Goal: Check status: Check status

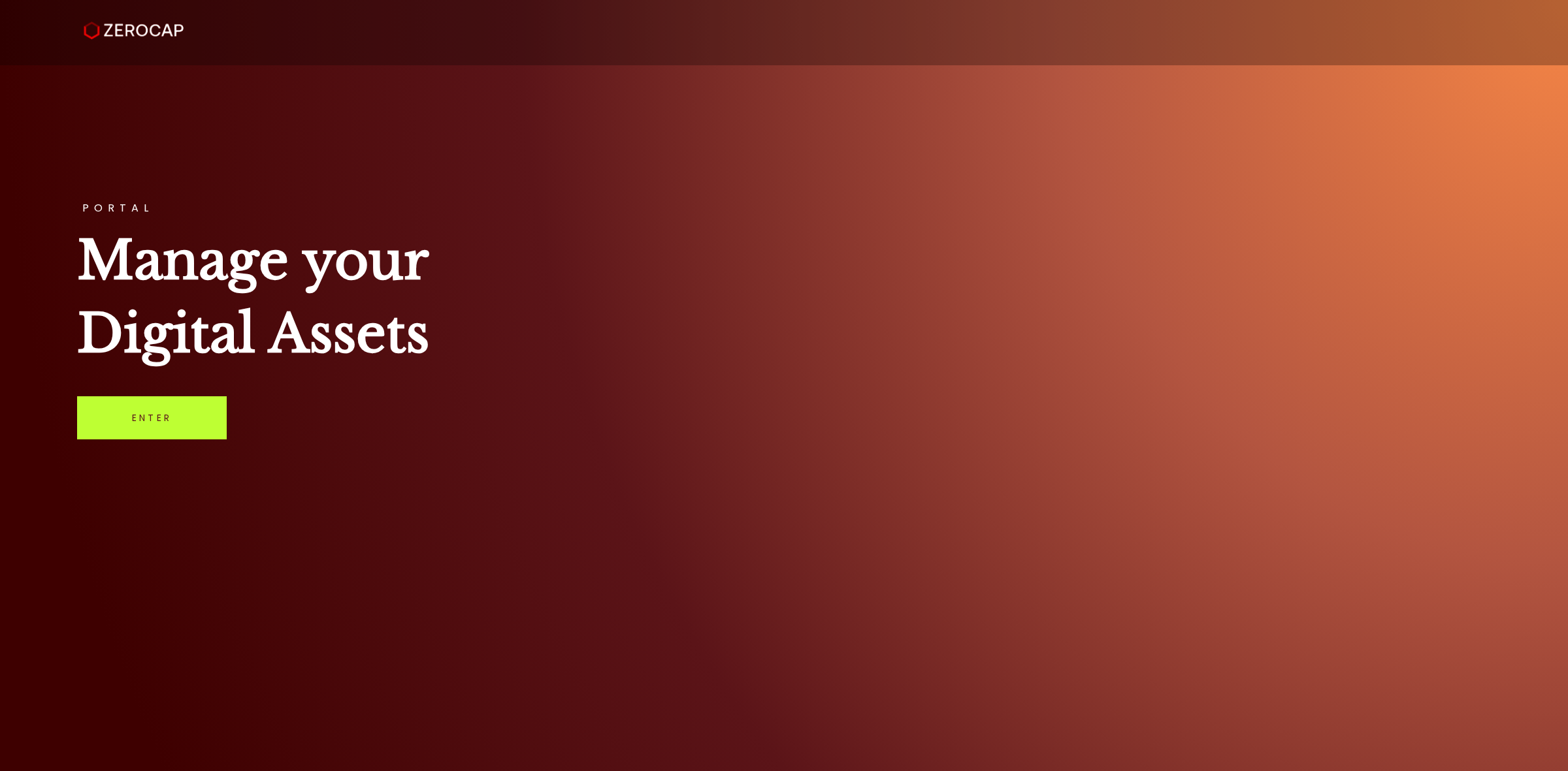
click at [176, 422] on link "Enter" at bounding box center [152, 417] width 149 height 43
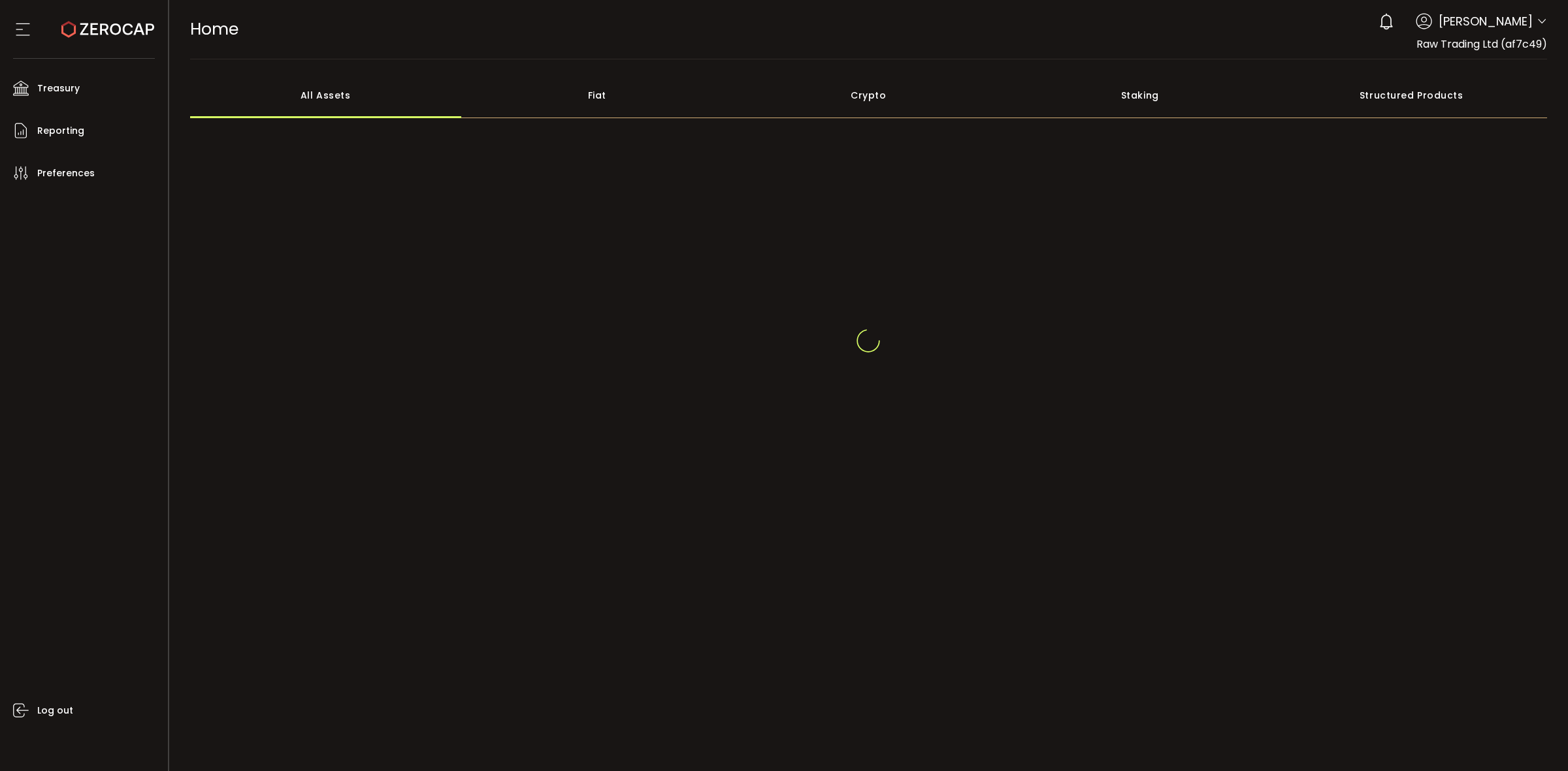
click at [1538, 31] on div "[PERSON_NAME]" at bounding box center [1459, 22] width 175 height 28
click at [1550, 21] on header "PDF is being processed and will download to your computer HOME Buy Power $0.00 …" at bounding box center [869, 29] width 1399 height 60
click at [1547, 26] on header "PDF is being processed and will download to your computer HOME Buy Power $0.00 …" at bounding box center [869, 29] width 1399 height 60
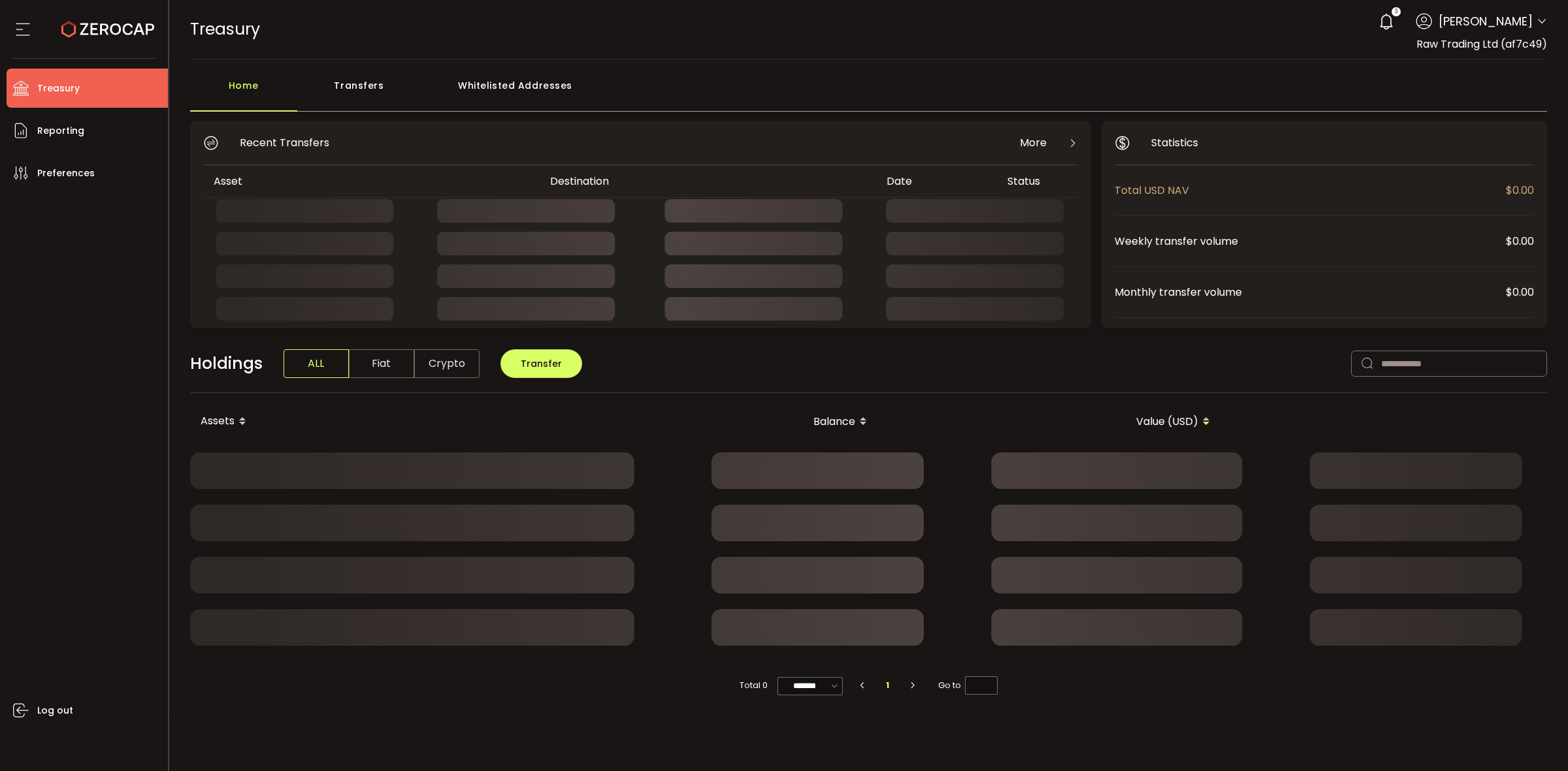
click at [1540, 27] on icon at bounding box center [1542, 21] width 10 height 10
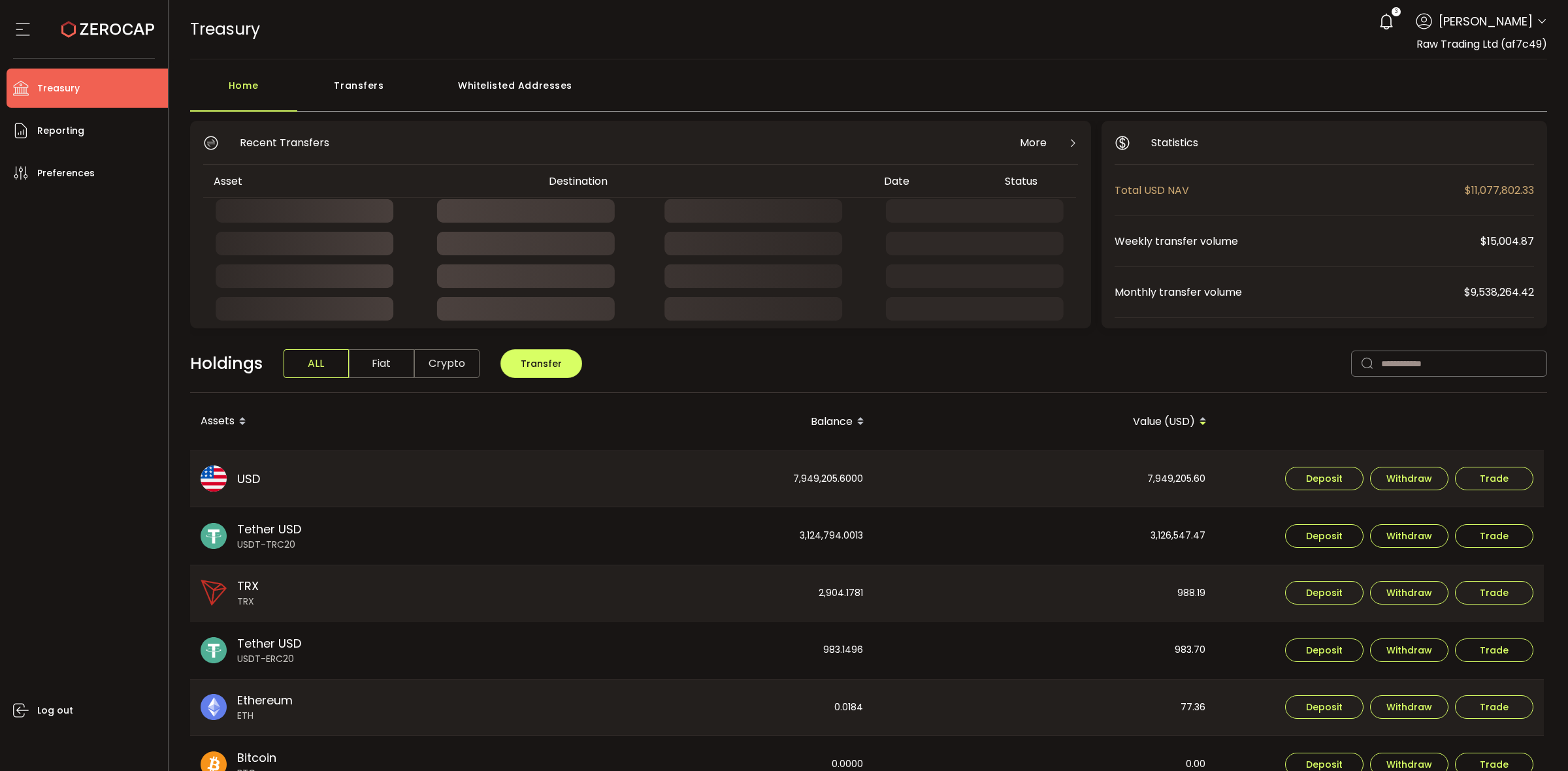
click at [994, 34] on div "TREASURY Buy Power $0.00 USD Treasury Treasury Your verification is pending 3 R…" at bounding box center [869, 29] width 1358 height 59
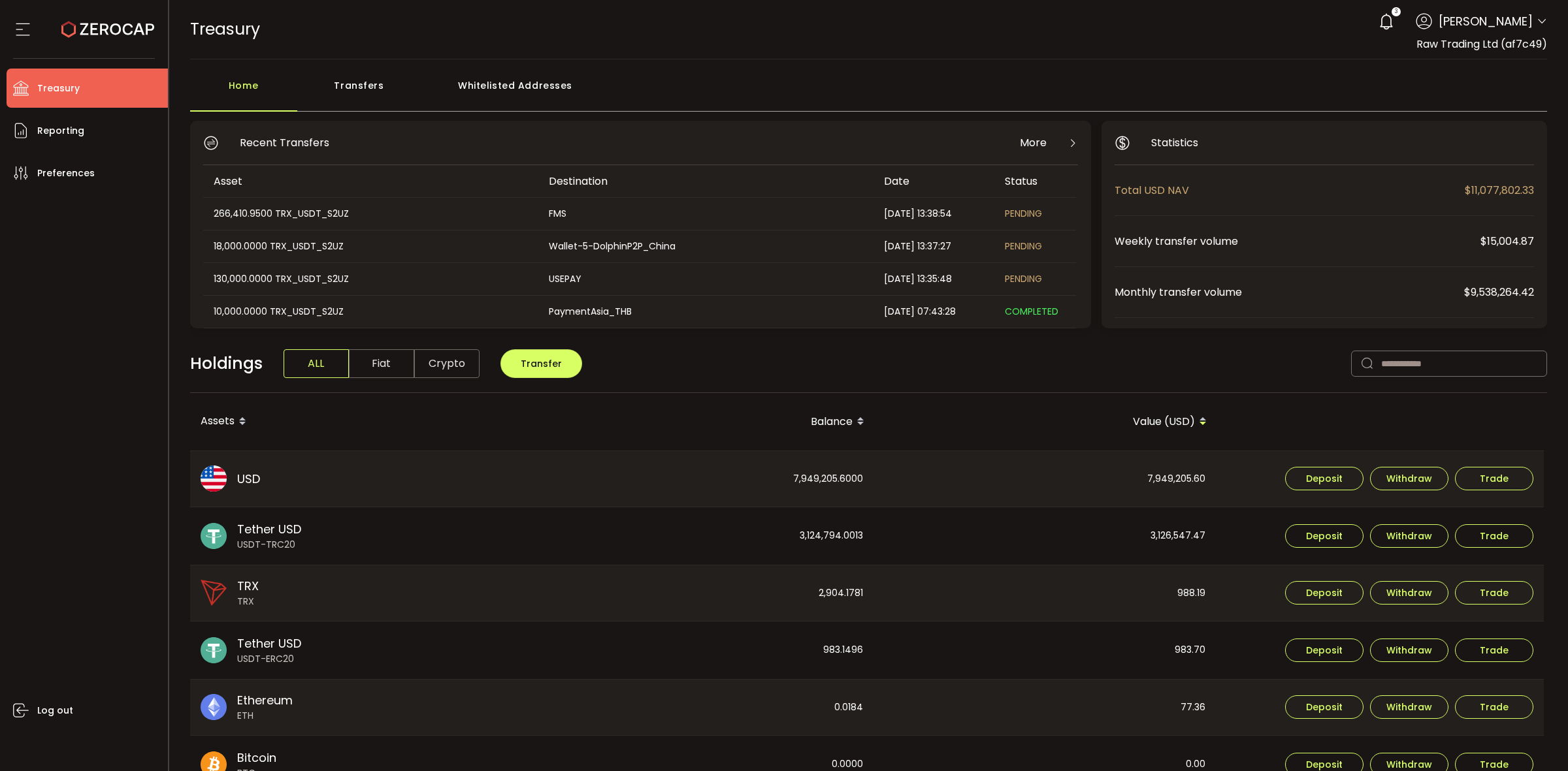
click at [361, 103] on div "Transfers" at bounding box center [360, 91] width 124 height 39
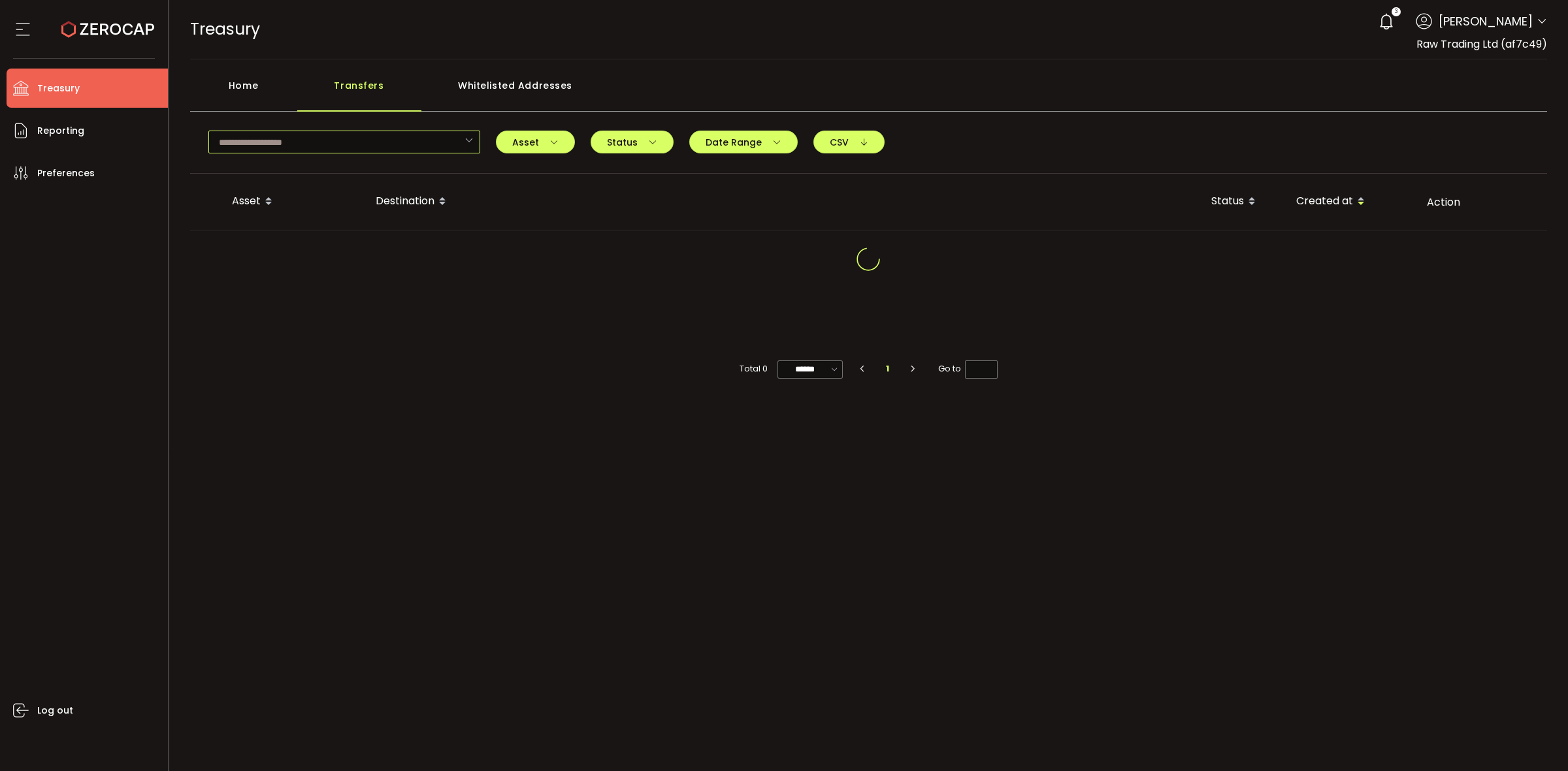
click at [413, 134] on input "text" at bounding box center [345, 142] width 272 height 23
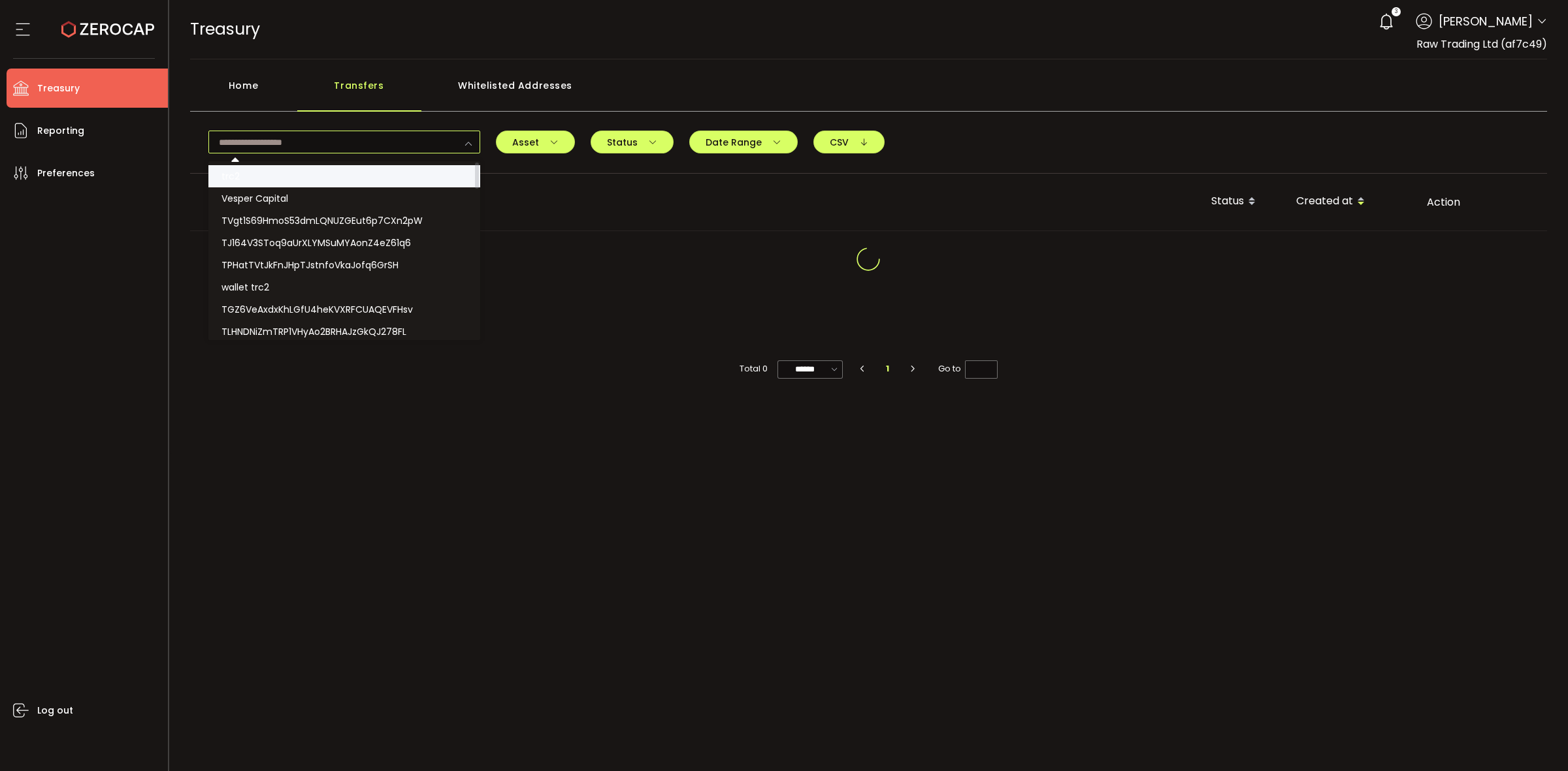
paste input "**********"
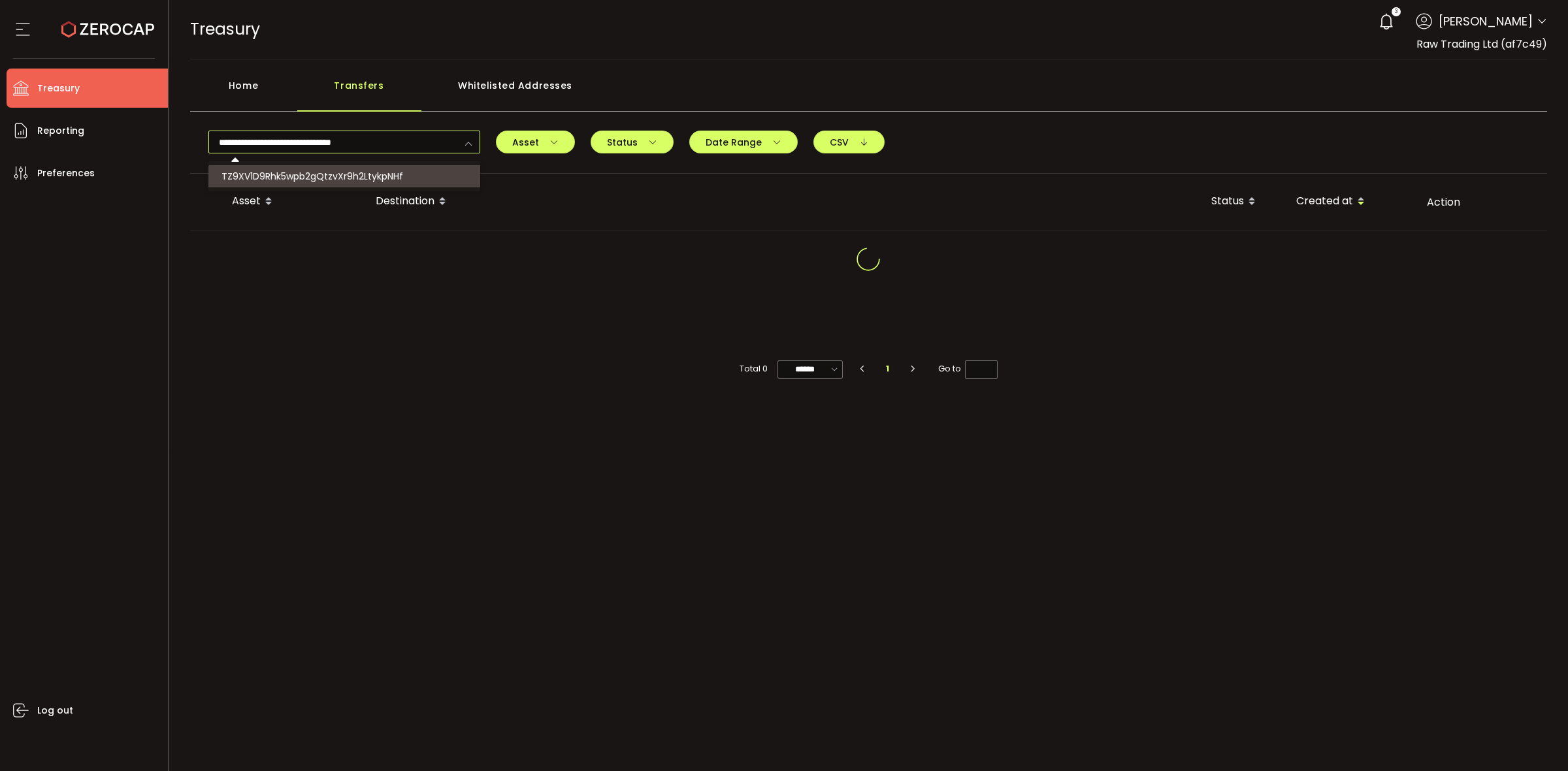
type input "**********"
click at [328, 175] on span "TZ9XV1D9Rhk5wpb2gQtzvXr9h2LtykpNHf" at bounding box center [312, 177] width 182 height 13
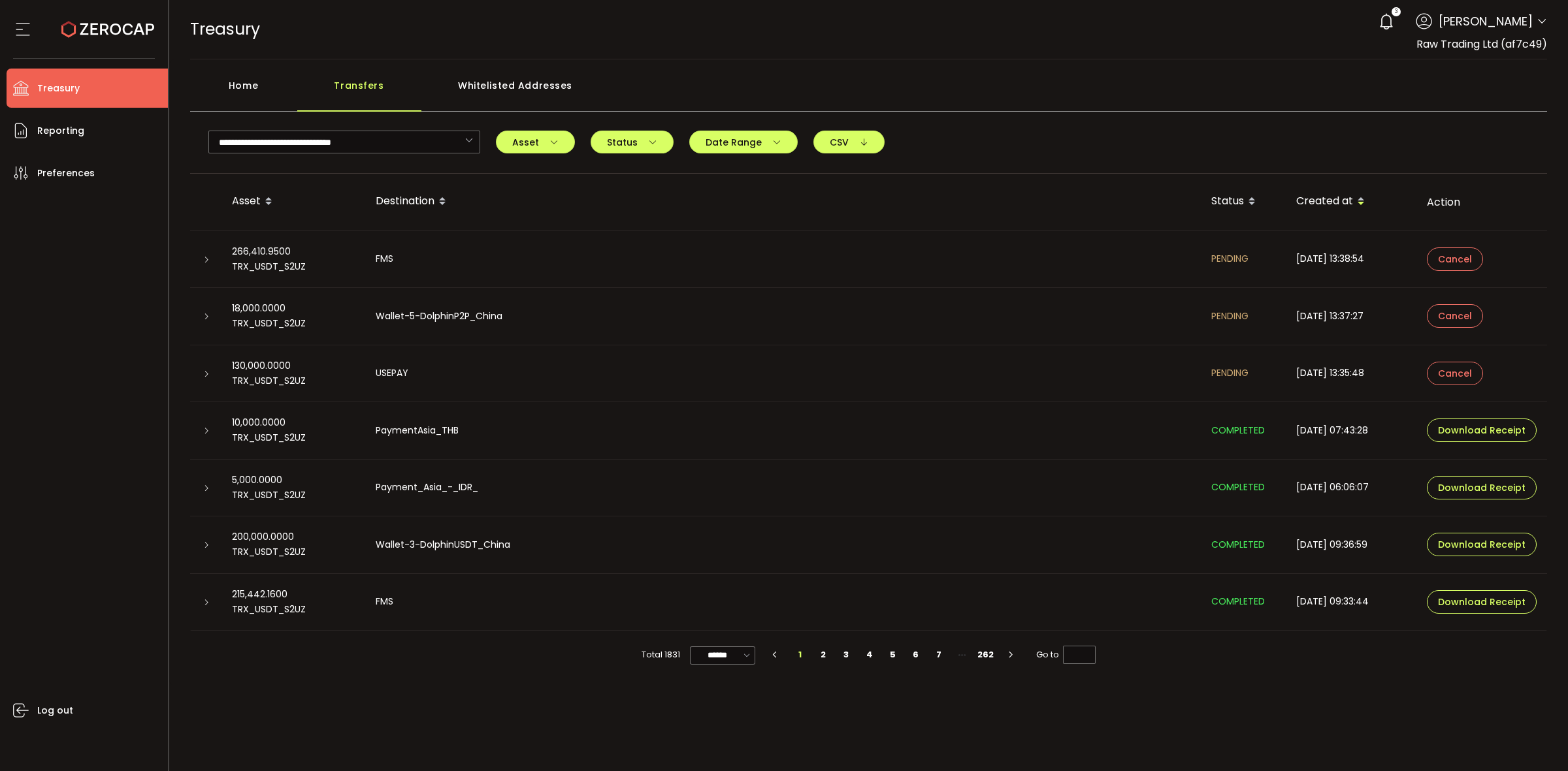
click at [203, 372] on icon at bounding box center [206, 374] width 8 height 8
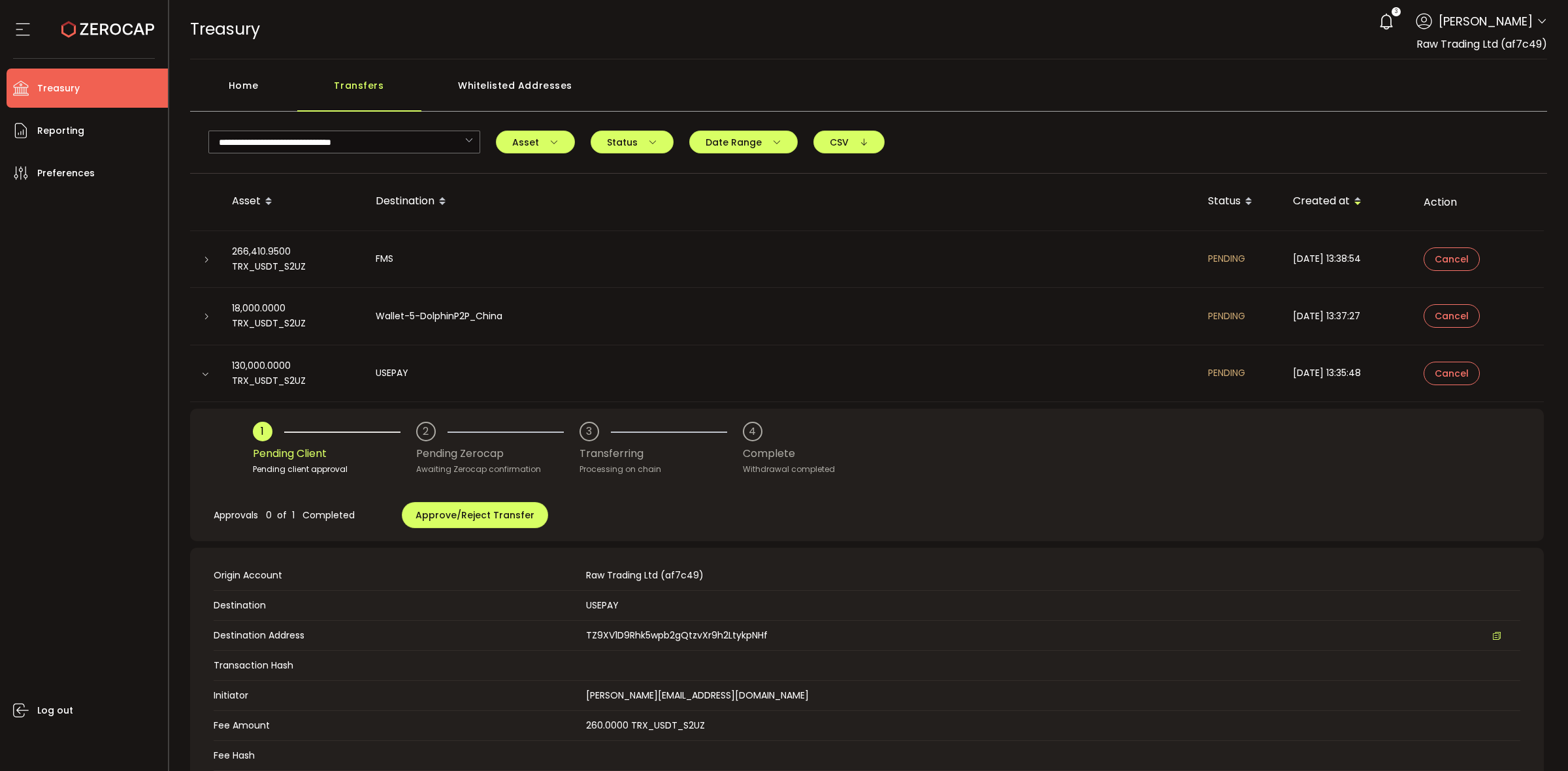
click at [232, 99] on div "Home" at bounding box center [244, 91] width 107 height 39
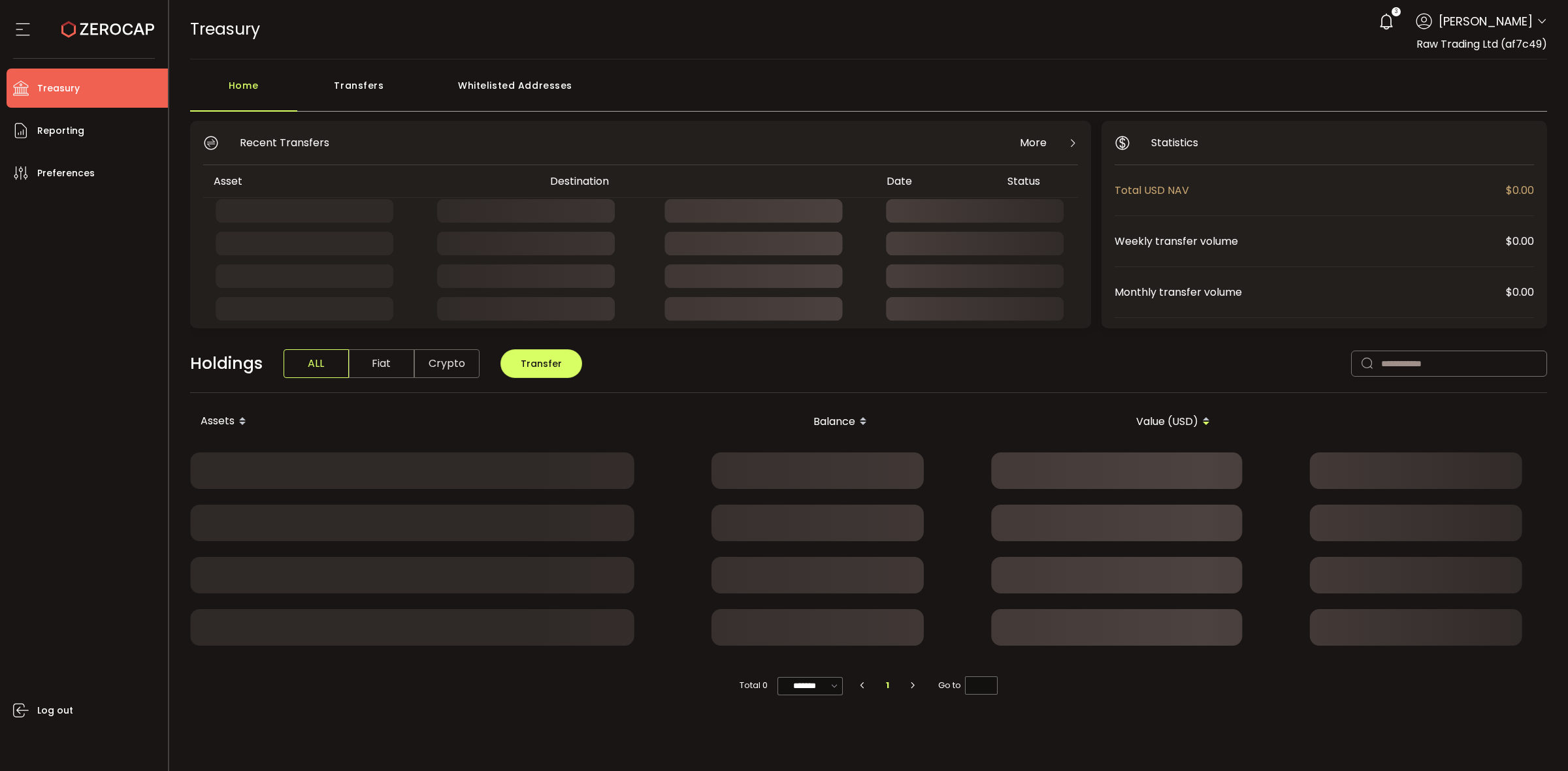
click at [357, 76] on div "Transfers" at bounding box center [360, 91] width 124 height 39
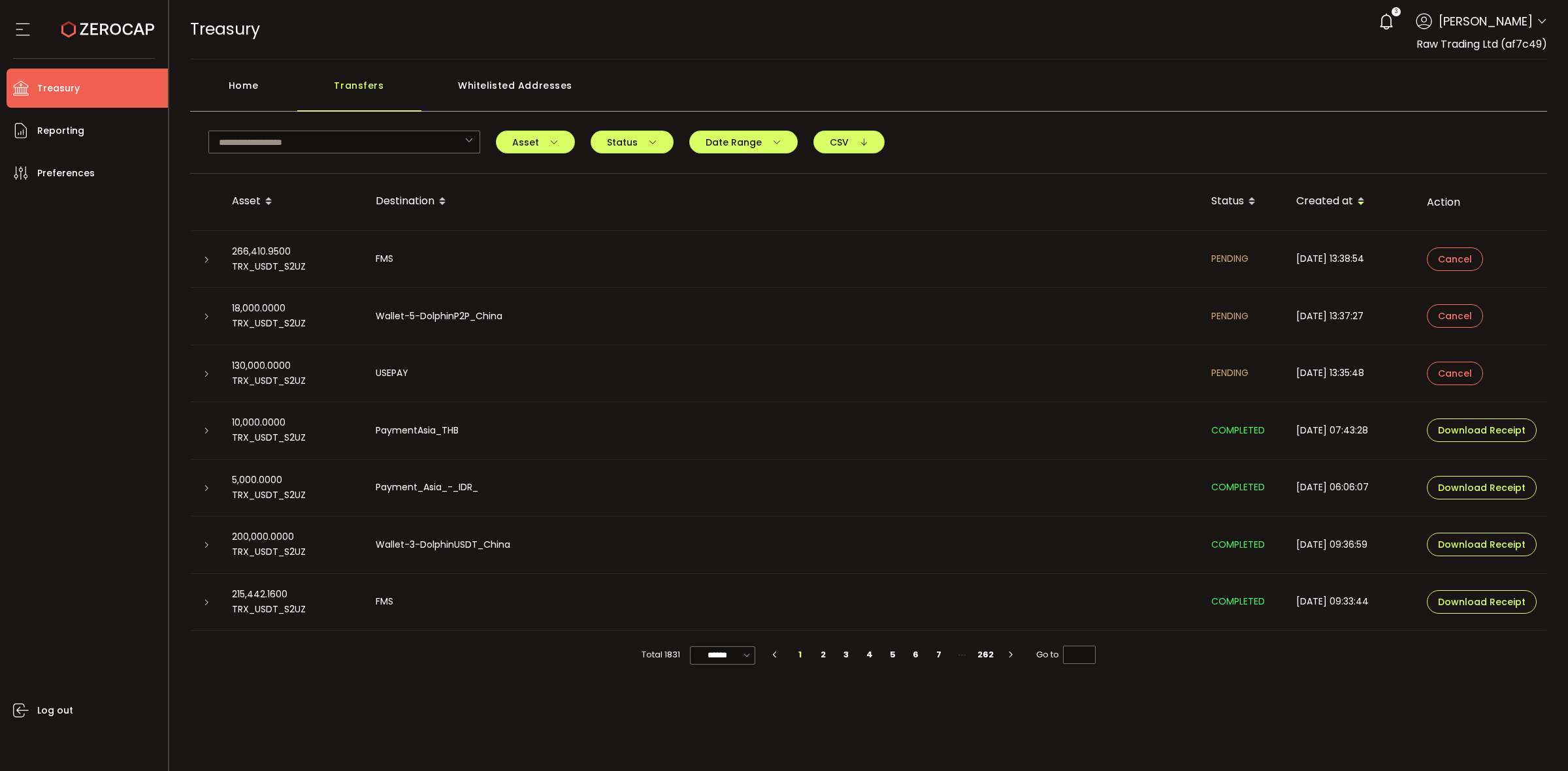
click at [392, 268] on td "FMS" at bounding box center [783, 260] width 836 height 58
drag, startPoint x: 392, startPoint y: 265, endPoint x: 949, endPoint y: 286, distance: 557.4
click at [393, 265] on div "FMS" at bounding box center [783, 259] width 836 height 15
click at [1306, 267] on td "2025-09-22 13:38:54" at bounding box center [1352, 260] width 131 height 58
click at [234, 80] on div "Home" at bounding box center [244, 91] width 107 height 39
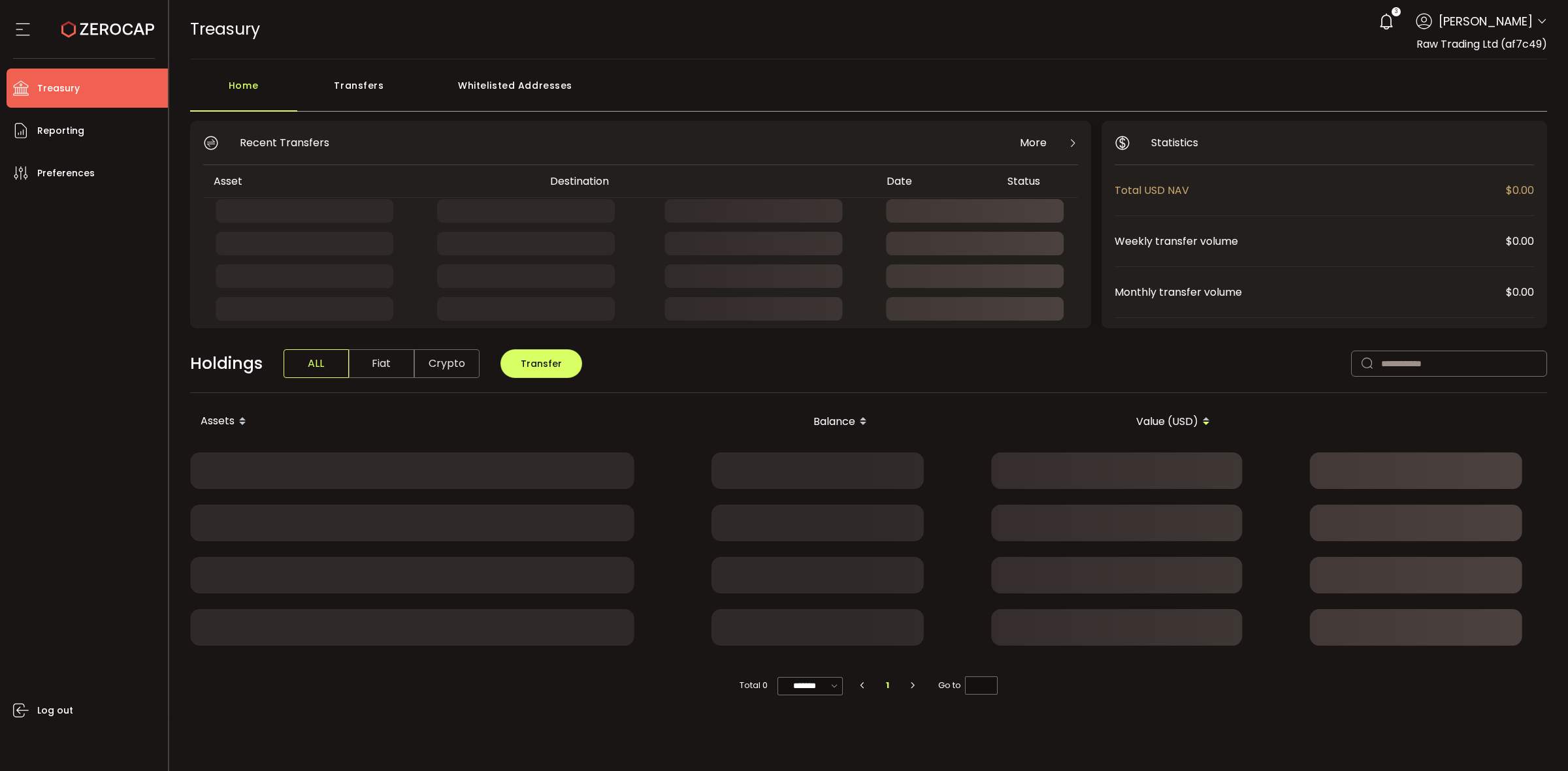
click at [329, 81] on div "Transfers" at bounding box center [360, 91] width 124 height 39
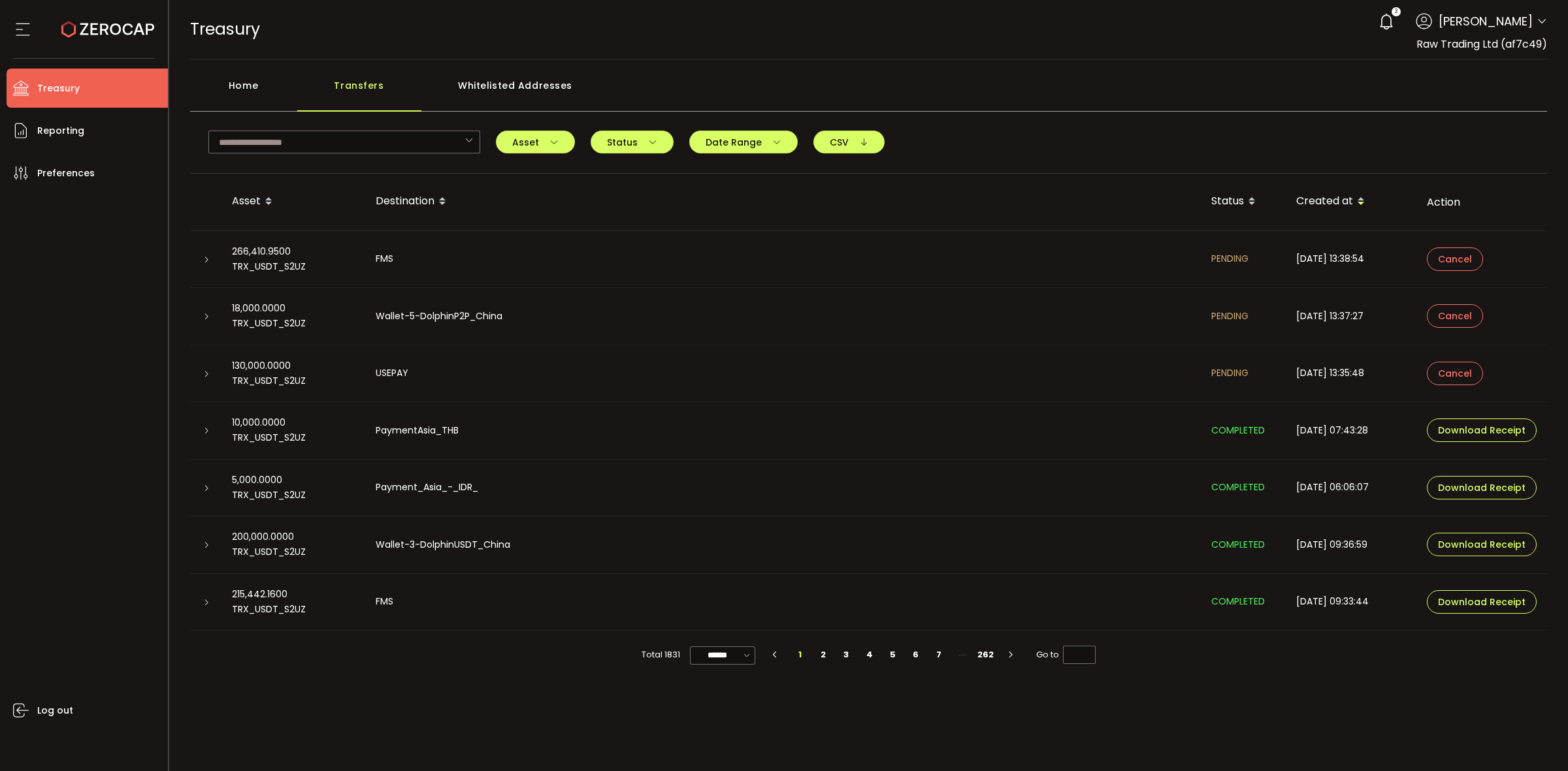
click at [205, 261] on icon at bounding box center [206, 259] width 8 height 8
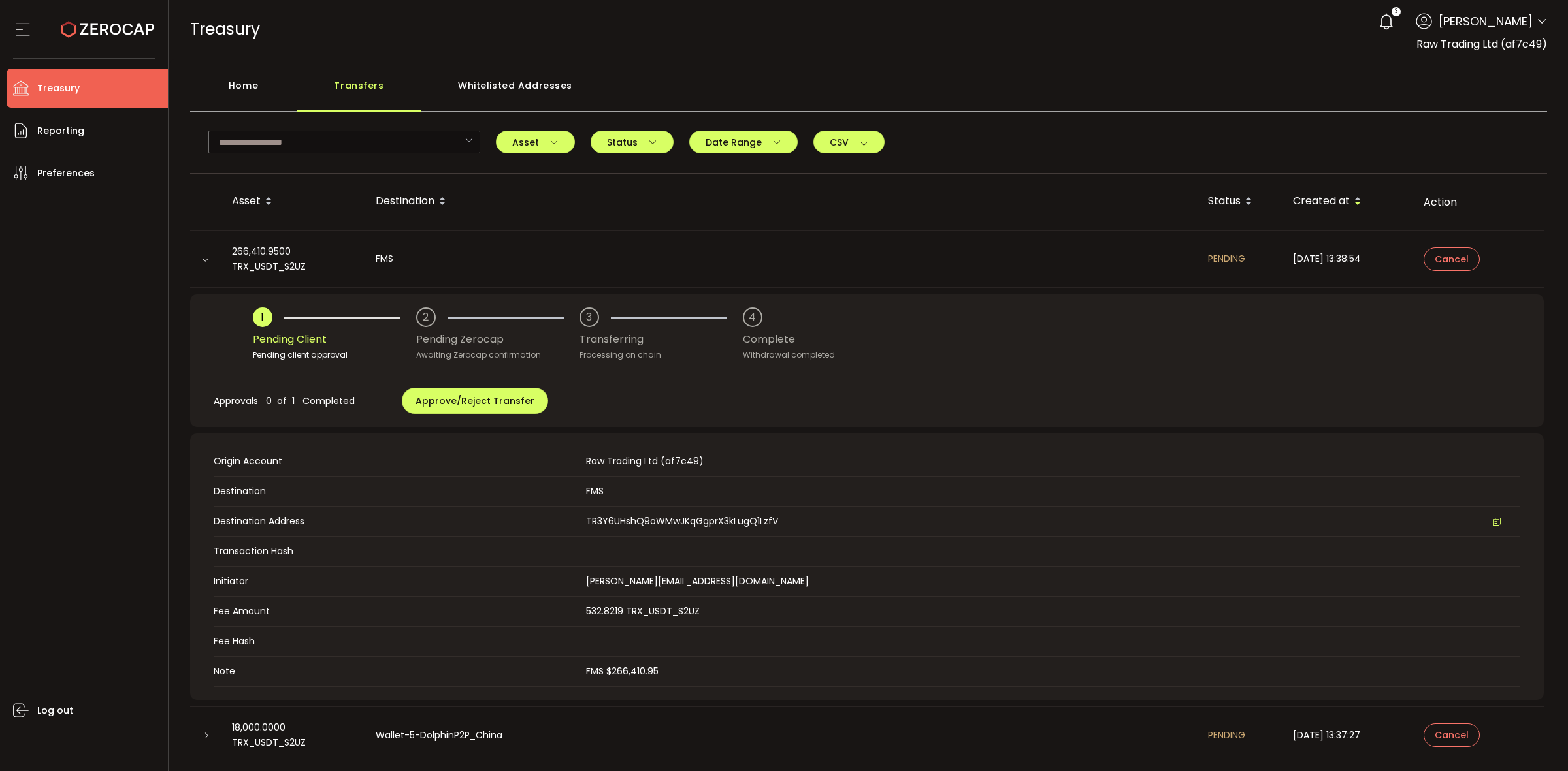
click at [208, 261] on icon at bounding box center [205, 259] width 8 height 8
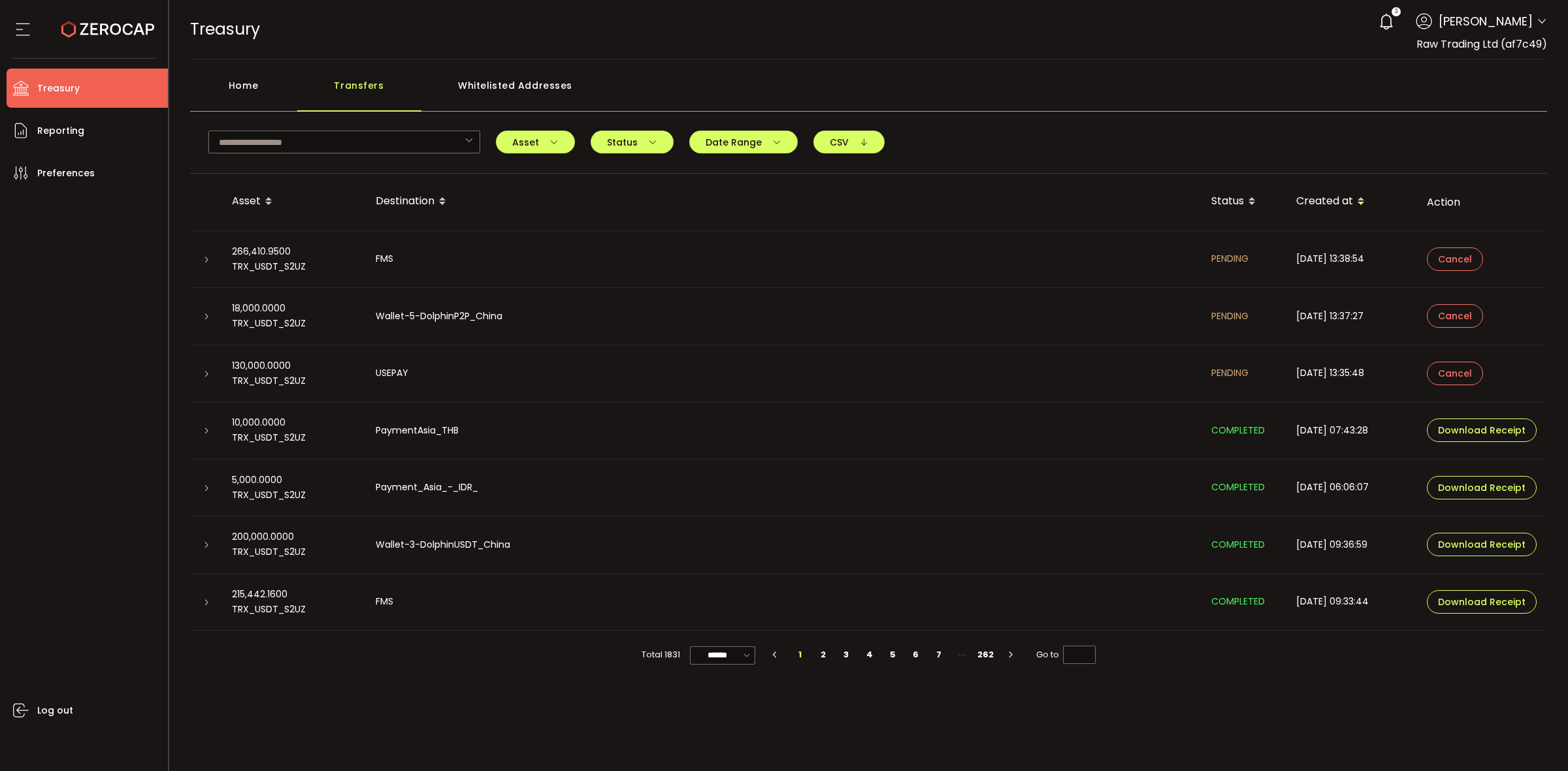
drag, startPoint x: 870, startPoint y: 176, endPoint x: 859, endPoint y: 197, distance: 23.7
click at [858, 194] on th "Destination" at bounding box center [783, 202] width 836 height 58
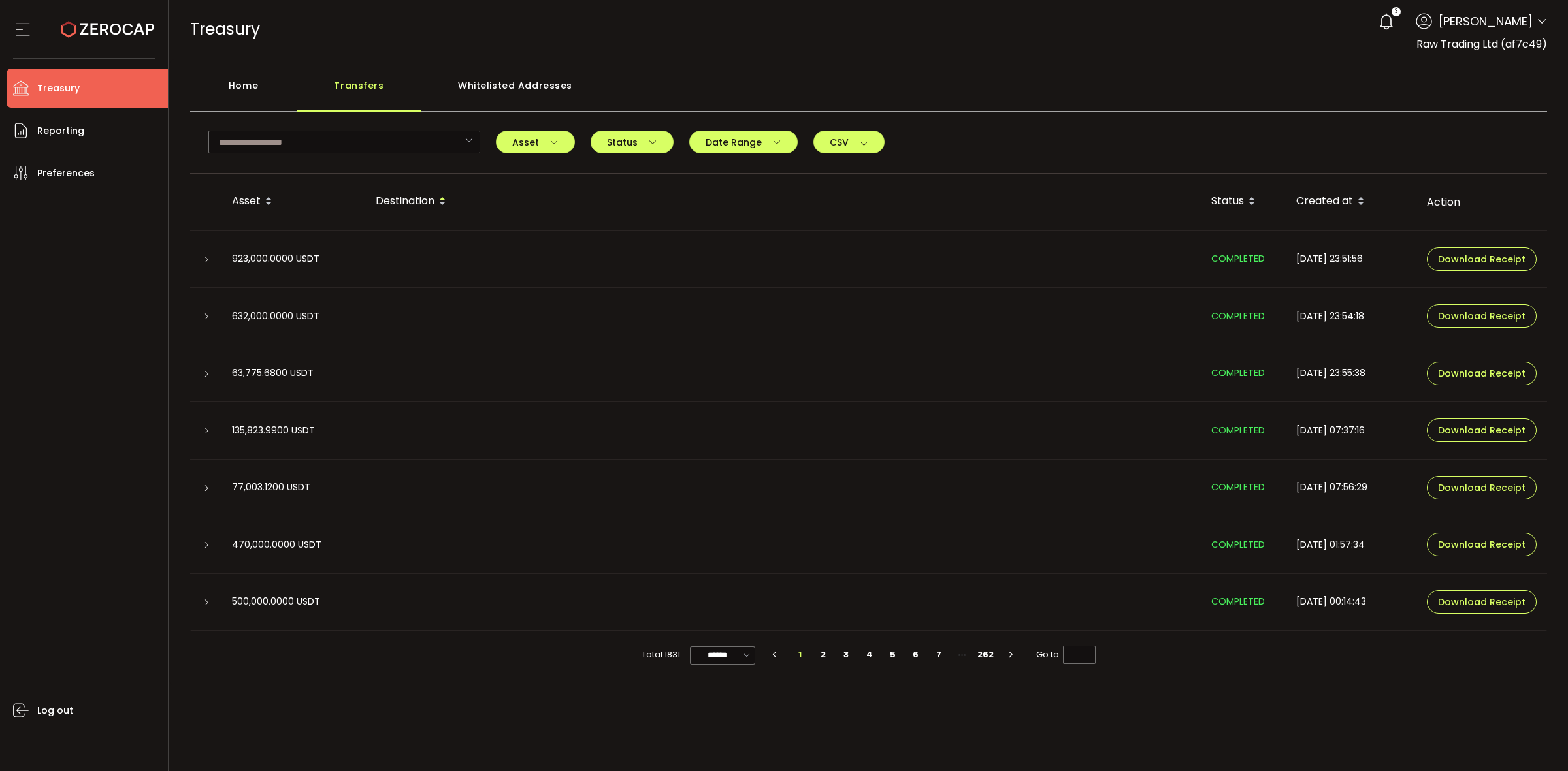
drag, startPoint x: 252, startPoint y: 80, endPoint x: 267, endPoint y: 91, distance: 18.6
click at [252, 82] on div "Home" at bounding box center [244, 91] width 107 height 39
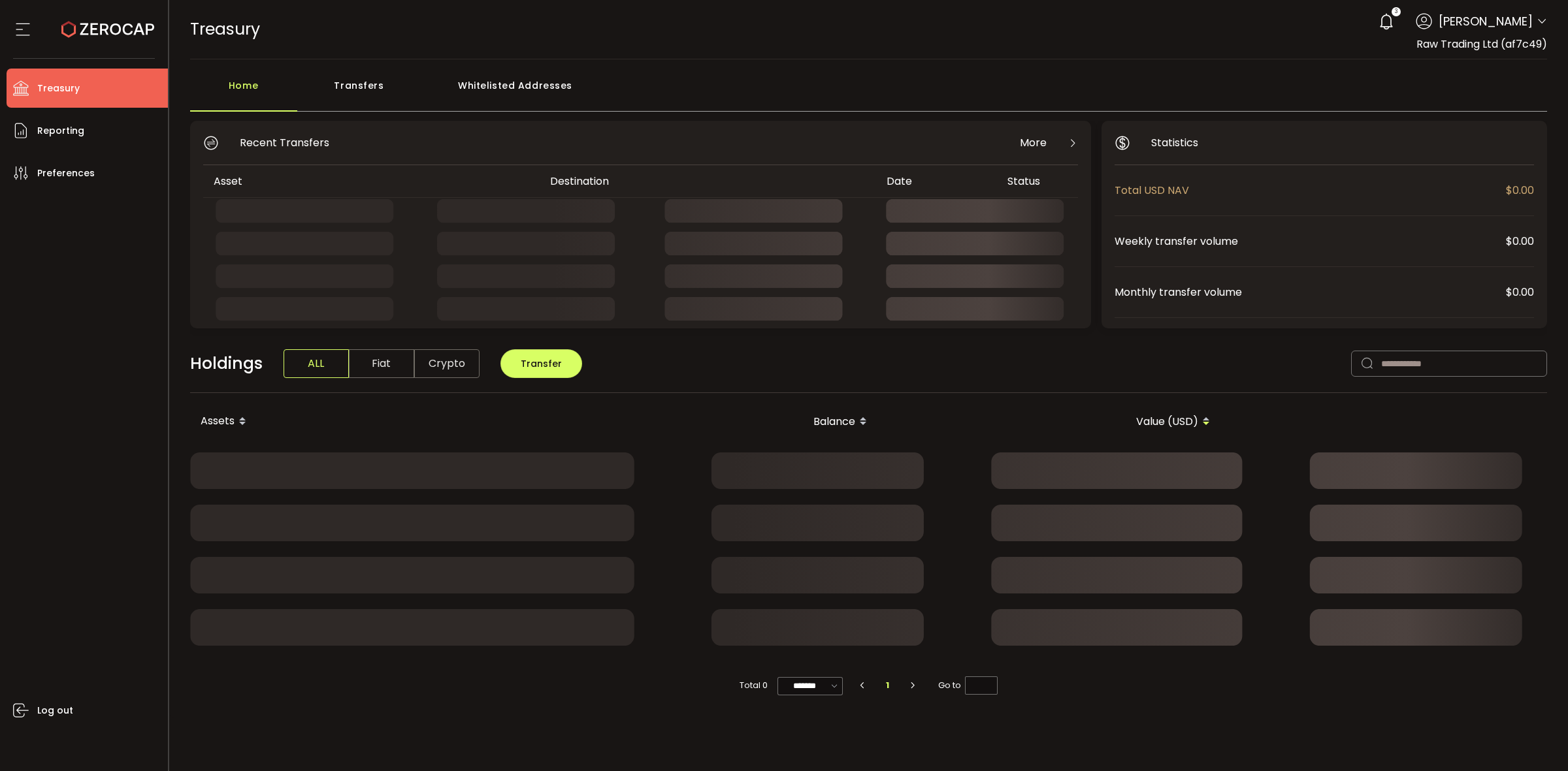
click at [348, 91] on div "Transfers" at bounding box center [360, 91] width 124 height 39
